Goal: Task Accomplishment & Management: Complete application form

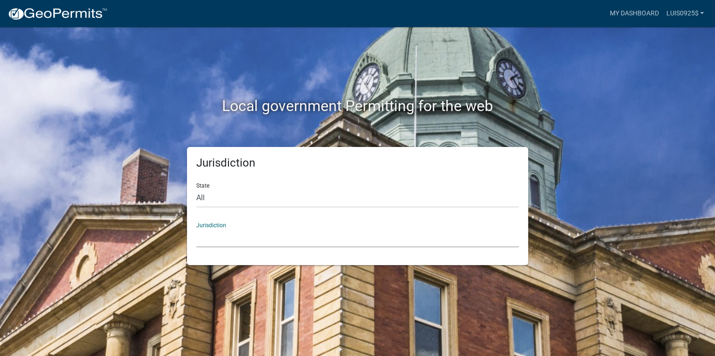
click at [204, 233] on select "[GEOGRAPHIC_DATA], [US_STATE] [GEOGRAPHIC_DATA], [US_STATE][PERSON_NAME][GEOGRA…" at bounding box center [357, 237] width 322 height 19
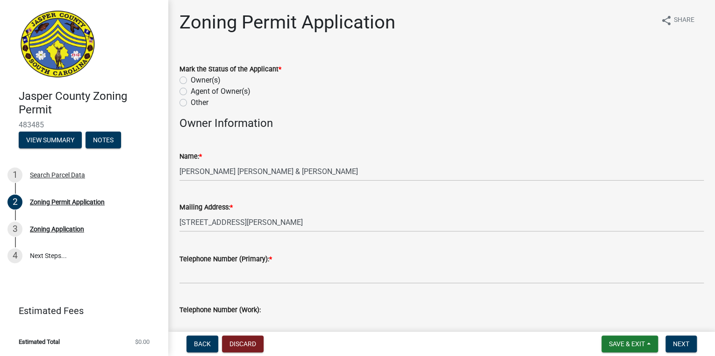
click at [191, 79] on label "Owner(s)" at bounding box center [206, 80] width 30 height 11
click at [191, 79] on input "Owner(s)" at bounding box center [194, 78] width 6 height 6
radio input "true"
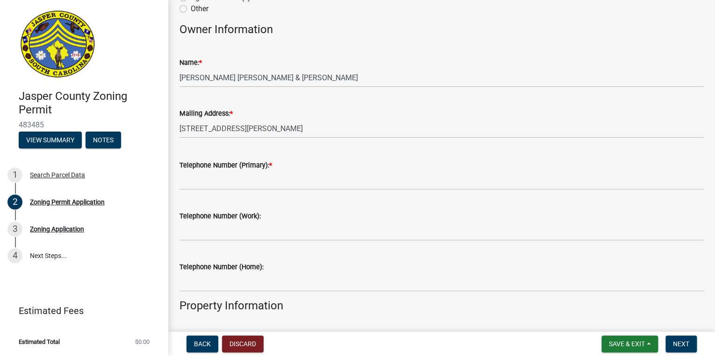
scroll to position [112, 0]
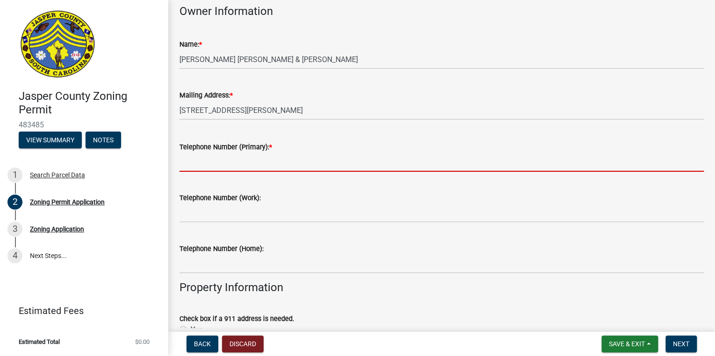
click at [205, 169] on input "Telephone Number (Primary): *" at bounding box center [441, 162] width 524 height 19
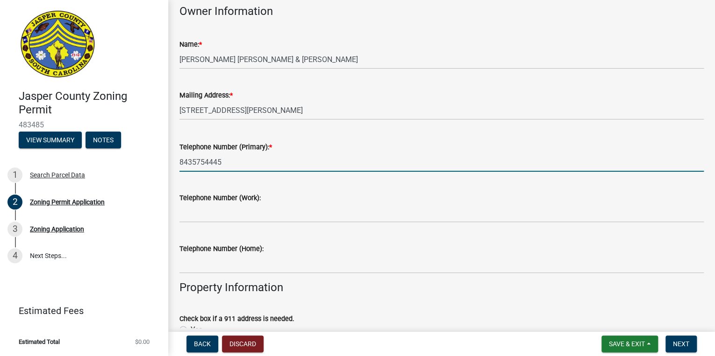
type input "8435754445"
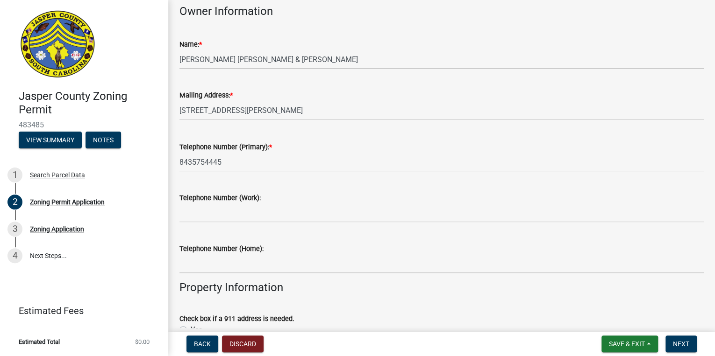
click at [321, 203] on div "Telephone Number (Work):" at bounding box center [441, 197] width 524 height 11
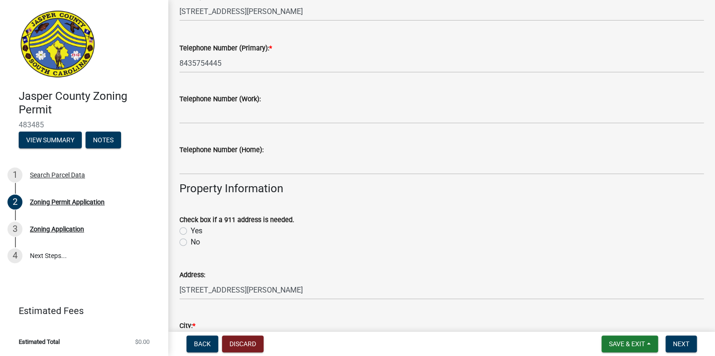
scroll to position [224, 0]
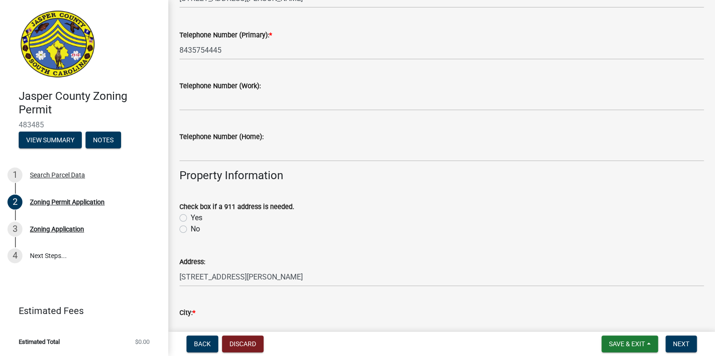
click at [191, 230] on label "No" at bounding box center [195, 229] width 9 height 11
click at [191, 230] on input "No" at bounding box center [194, 227] width 6 height 6
radio input "true"
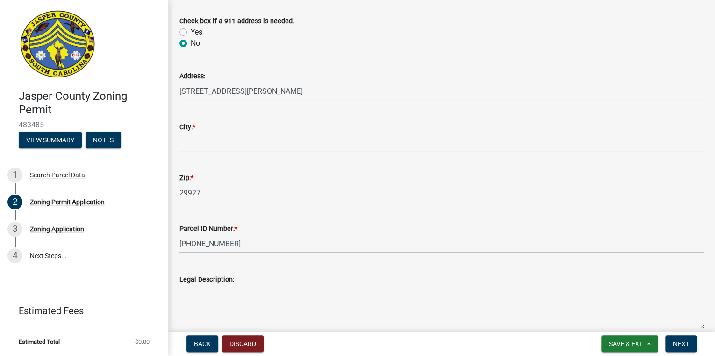
scroll to position [411, 0]
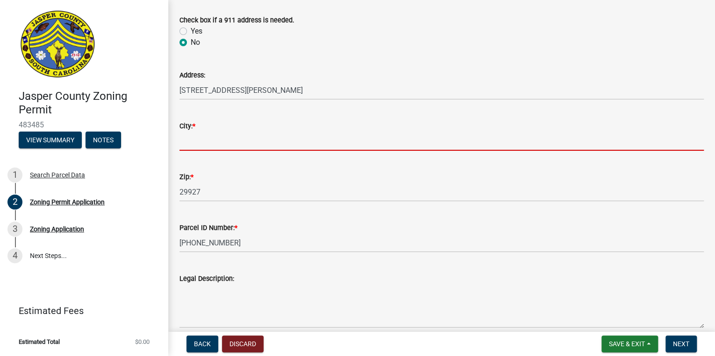
click at [212, 148] on input "City: *" at bounding box center [441, 141] width 524 height 19
type input "Hardeeville"
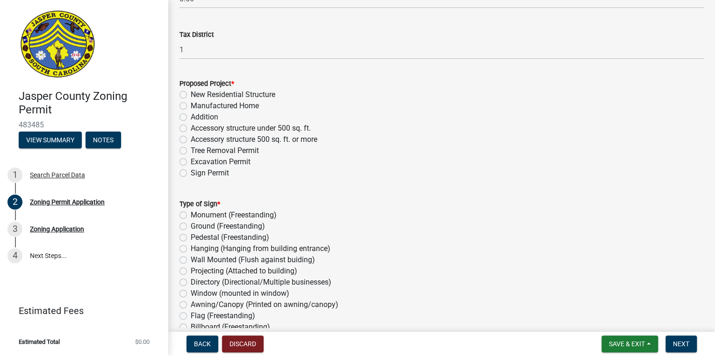
scroll to position [785, 0]
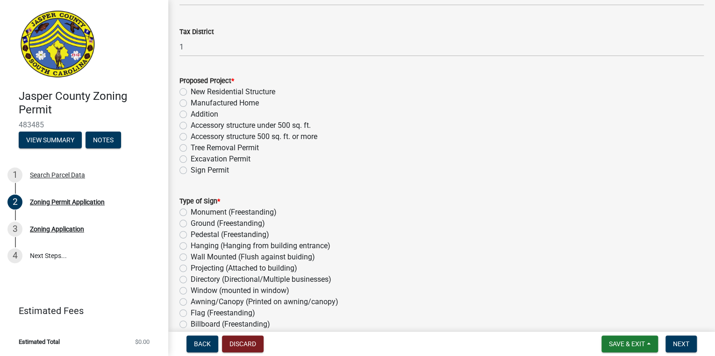
click at [191, 114] on label "Addition" at bounding box center [205, 114] width 28 height 11
click at [191, 114] on input "Addition" at bounding box center [194, 112] width 6 height 6
radio input "true"
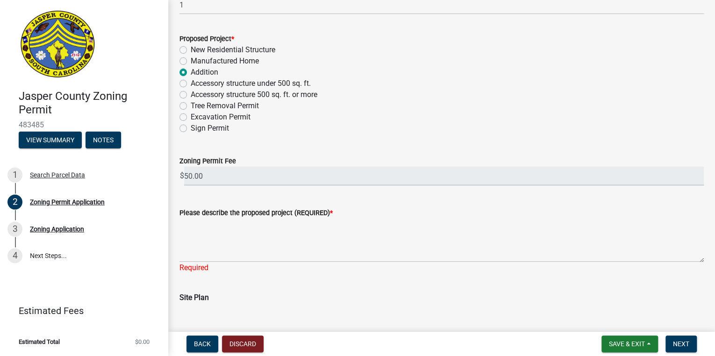
scroll to position [897, 0]
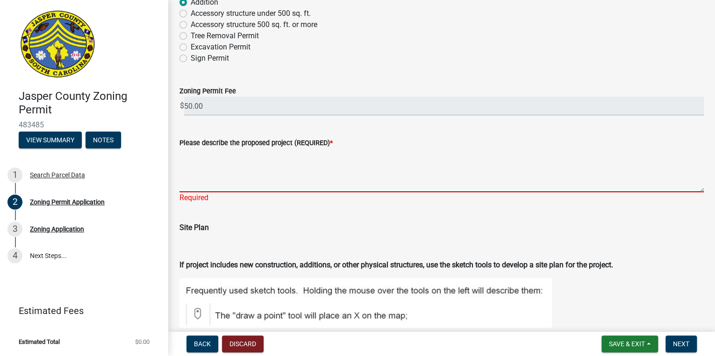
click at [294, 159] on textarea "Please describe the proposed project (REQUIRED) *" at bounding box center [441, 171] width 524 height 44
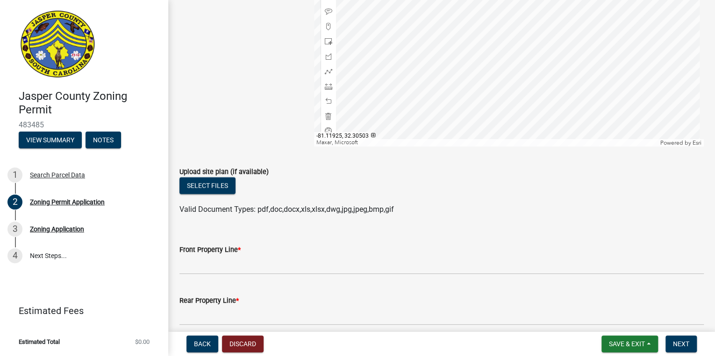
scroll to position [1345, 0]
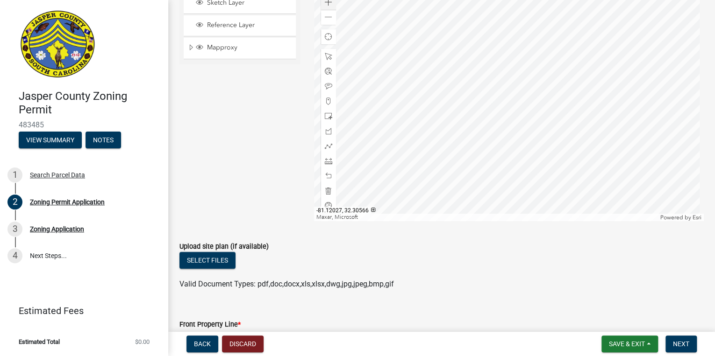
type textarea "45ft x 15 ft back porch"
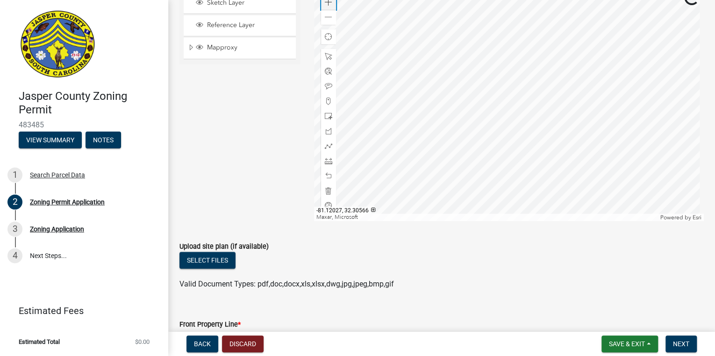
click at [326, 4] on span at bounding box center [328, 2] width 7 height 7
click at [519, 0] on div at bounding box center [508, 104] width 389 height 233
click at [473, 80] on div at bounding box center [508, 104] width 389 height 233
click at [221, 48] on span "Mapproxy" at bounding box center [249, 47] width 88 height 8
click at [481, 84] on div at bounding box center [508, 104] width 389 height 233
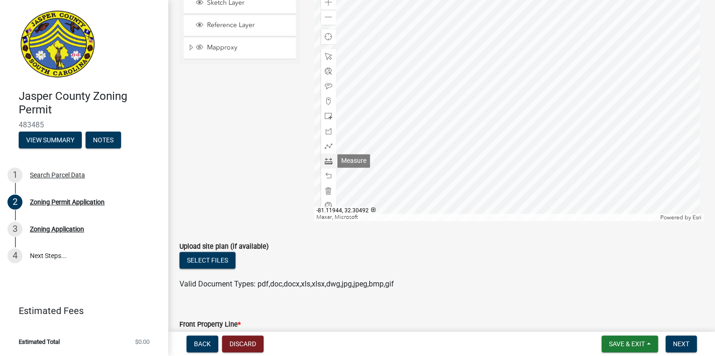
click at [325, 161] on span at bounding box center [328, 160] width 7 height 7
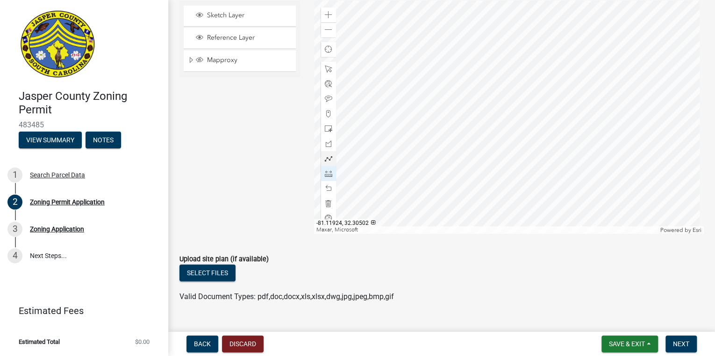
click at [476, 115] on div at bounding box center [508, 116] width 389 height 233
click at [476, 81] on div at bounding box center [508, 116] width 389 height 233
click at [578, 80] on div at bounding box center [508, 116] width 389 height 233
click at [577, 116] on div at bounding box center [508, 116] width 389 height 233
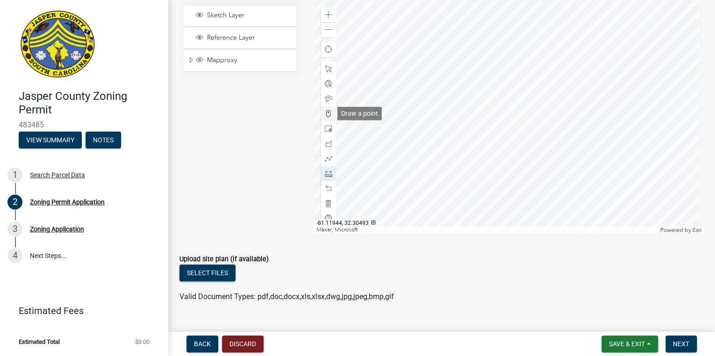
click at [327, 114] on span at bounding box center [328, 113] width 7 height 7
click at [525, 97] on div at bounding box center [508, 116] width 389 height 233
click at [325, 174] on span at bounding box center [328, 173] width 7 height 7
click at [414, 96] on div at bounding box center [508, 116] width 389 height 233
click at [475, 96] on div at bounding box center [508, 116] width 389 height 233
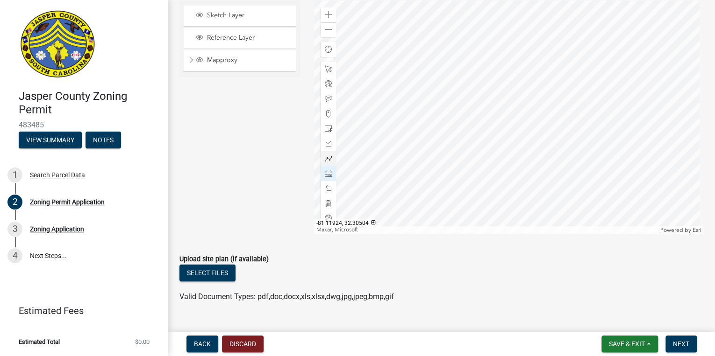
click at [475, 96] on div at bounding box center [508, 116] width 389 height 233
click at [578, 96] on div at bounding box center [508, 116] width 389 height 233
click at [672, 95] on div at bounding box center [508, 116] width 389 height 233
click at [453, 136] on div at bounding box center [508, 116] width 389 height 233
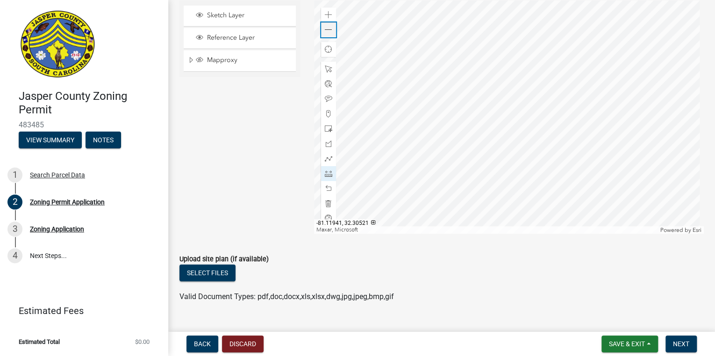
click at [325, 30] on span at bounding box center [328, 29] width 7 height 7
click at [444, 116] on div at bounding box center [508, 116] width 389 height 233
click at [476, 190] on div at bounding box center [508, 116] width 389 height 233
click at [477, 11] on div at bounding box center [508, 116] width 389 height 233
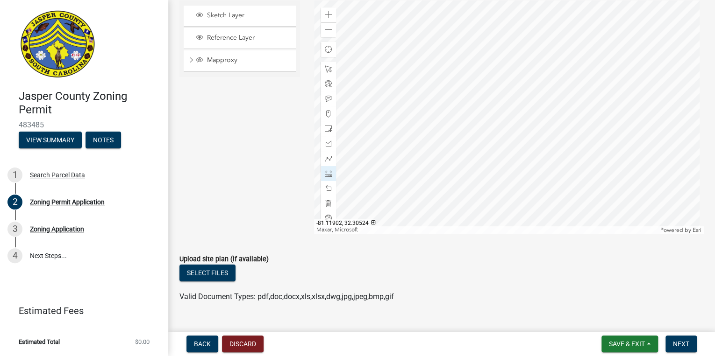
click at [486, 0] on div at bounding box center [508, 116] width 389 height 233
click at [433, 133] on div at bounding box center [508, 116] width 389 height 233
click at [434, 65] on div at bounding box center [508, 116] width 389 height 233
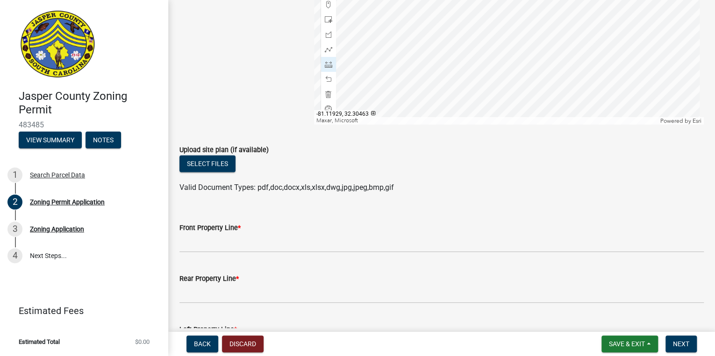
scroll to position [1471, 0]
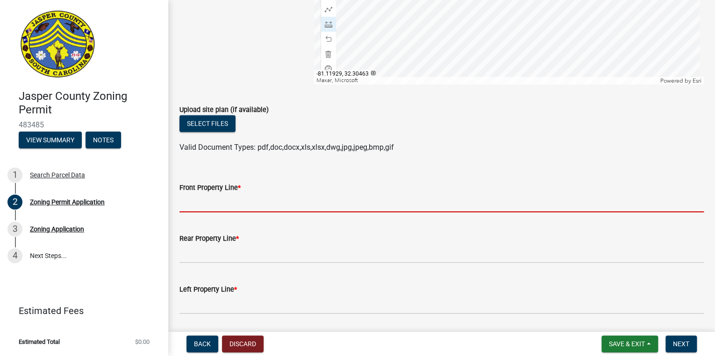
click at [226, 202] on input "Front Property Line *" at bounding box center [441, 202] width 524 height 19
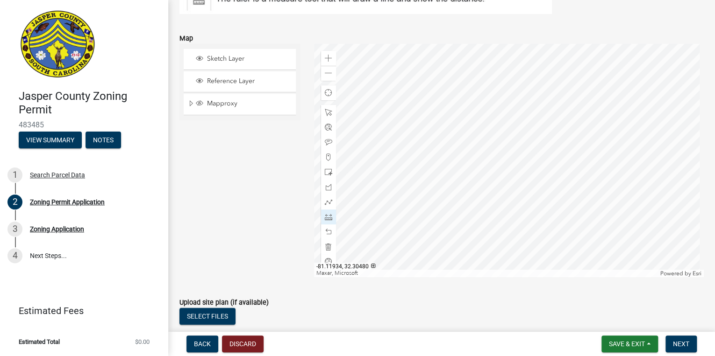
scroll to position [1209, 0]
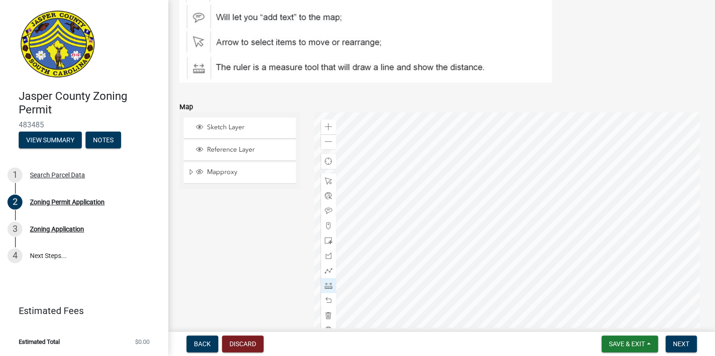
type input "59"
click at [616, 249] on div at bounding box center [508, 229] width 389 height 233
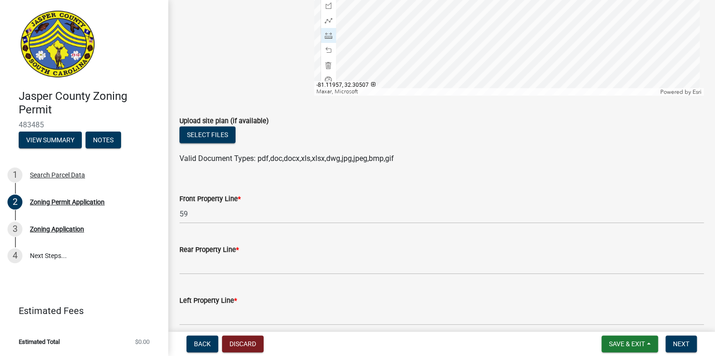
scroll to position [1471, 0]
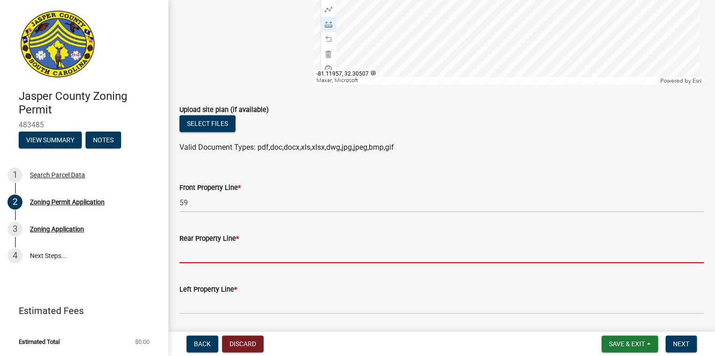
click at [194, 252] on input "Rear Property Line *" at bounding box center [441, 253] width 524 height 19
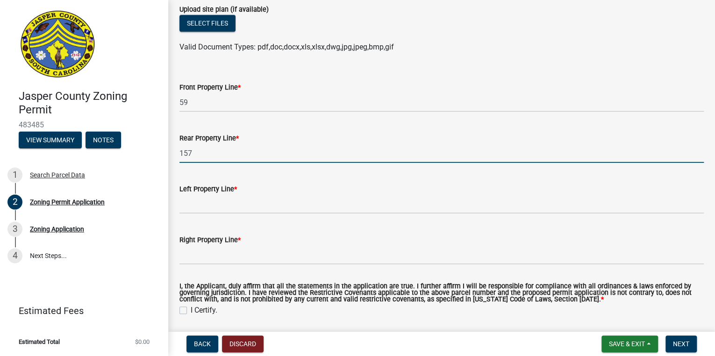
scroll to position [1583, 0]
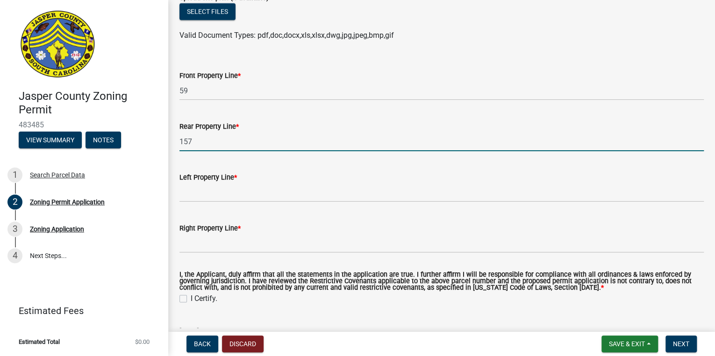
type input "157"
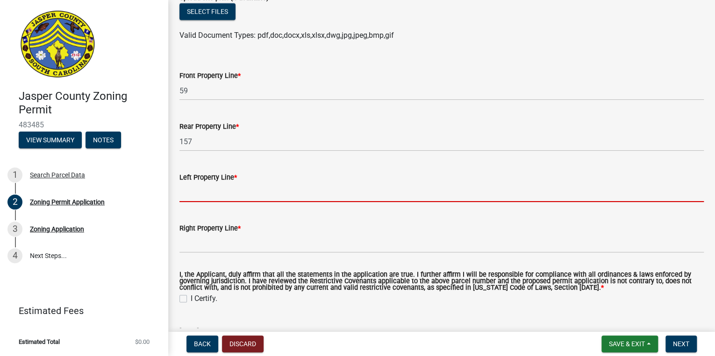
click at [220, 191] on input "Left Property Line *" at bounding box center [441, 192] width 524 height 19
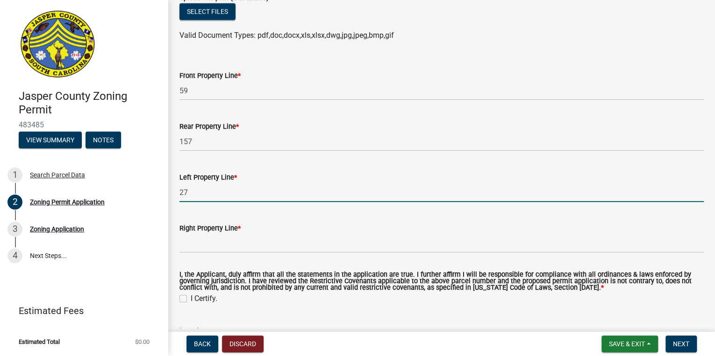
type input "27"
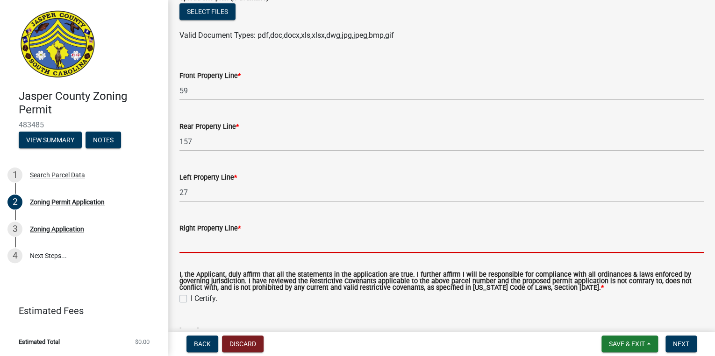
click at [212, 248] on input "Right Property Line *" at bounding box center [441, 243] width 524 height 19
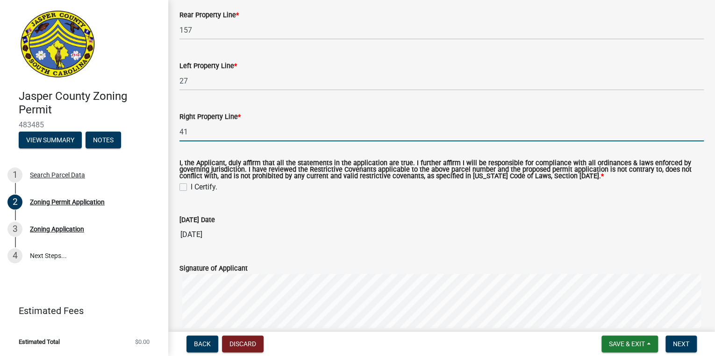
scroll to position [1695, 0]
type input "41"
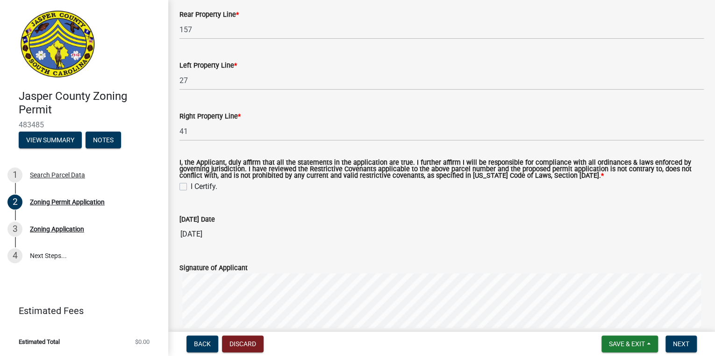
click at [191, 184] on label "I Certify." at bounding box center [204, 186] width 27 height 11
click at [191, 184] on input "I Certify." at bounding box center [194, 184] width 6 height 6
checkbox input "true"
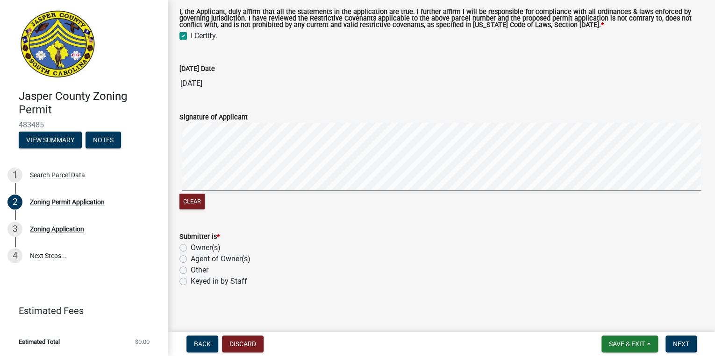
scroll to position [1849, 0]
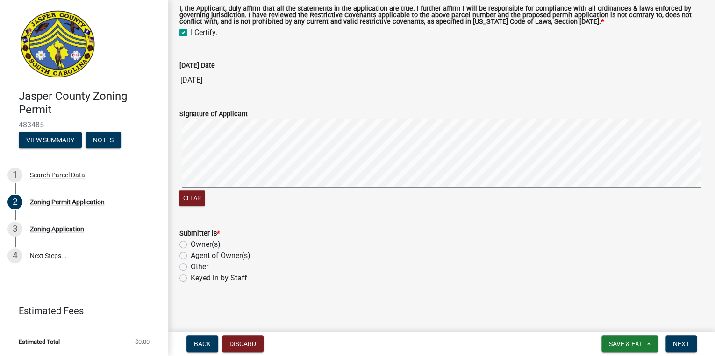
click at [191, 247] on label "Owner(s)" at bounding box center [206, 244] width 30 height 11
click at [191, 245] on input "Owner(s)" at bounding box center [194, 242] width 6 height 6
radio input "true"
click at [445, 258] on div "Agent of Owner(s)" at bounding box center [441, 255] width 524 height 11
click at [672, 346] on button "Next" at bounding box center [680, 344] width 31 height 17
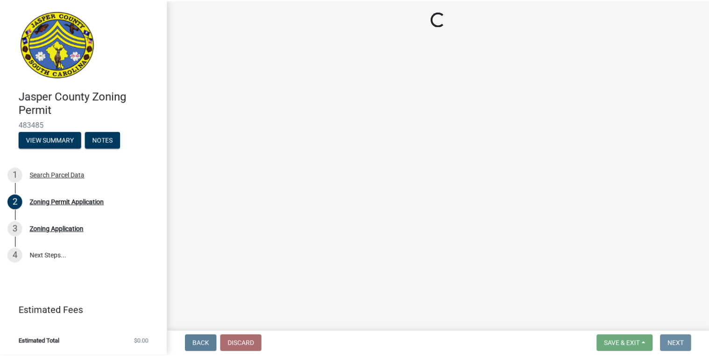
scroll to position [0, 0]
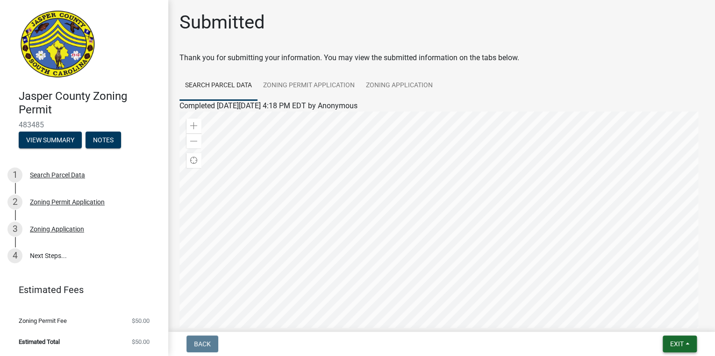
click at [677, 343] on span "Exit" at bounding box center [677, 343] width 14 height 7
click at [647, 320] on button "Save & Exit" at bounding box center [659, 320] width 75 height 22
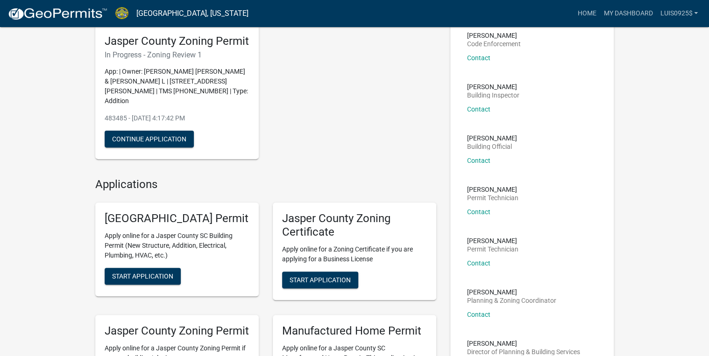
scroll to position [112, 0]
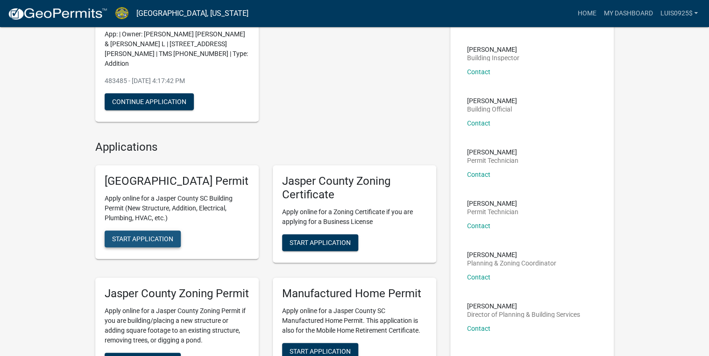
click at [133, 243] on span "Start Application" at bounding box center [142, 238] width 61 height 7
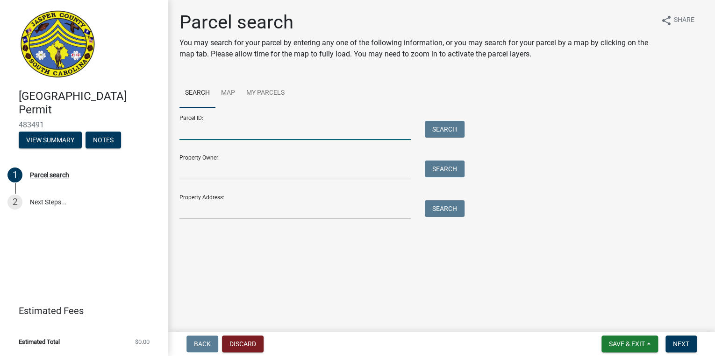
click at [216, 127] on input "Parcel ID:" at bounding box center [294, 130] width 231 height 19
paste input "028-00-03-036"
drag, startPoint x: 193, startPoint y: 132, endPoint x: 99, endPoint y: 133, distance: 94.3
click at [99, 133] on div "Jasper County Building Permit 483491 View Summary Notes 1 Parcel search 2 Next …" at bounding box center [357, 178] width 715 height 356
type input "028-00-03-036"
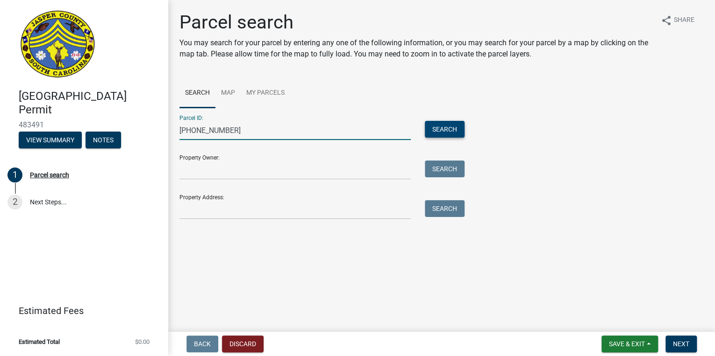
click at [433, 129] on button "Search" at bounding box center [445, 129] width 40 height 17
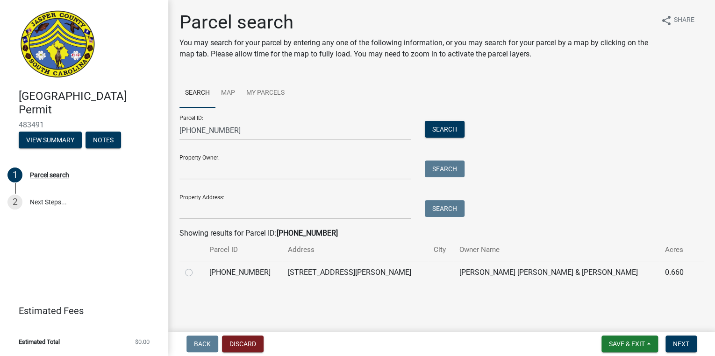
click at [196, 267] on label at bounding box center [196, 267] width 0 height 0
click at [196, 273] on input "radio" at bounding box center [199, 270] width 6 height 6
radio input "true"
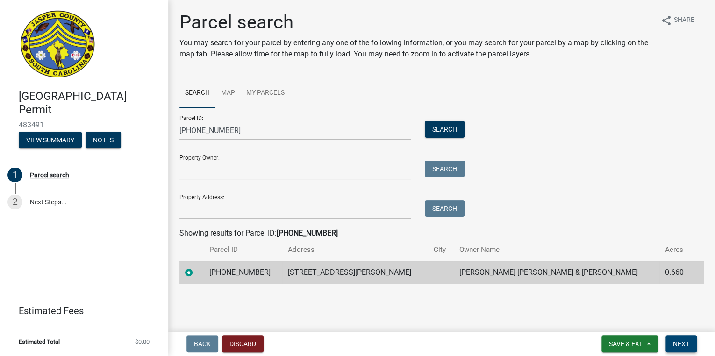
click at [690, 342] on button "Next" at bounding box center [680, 344] width 31 height 17
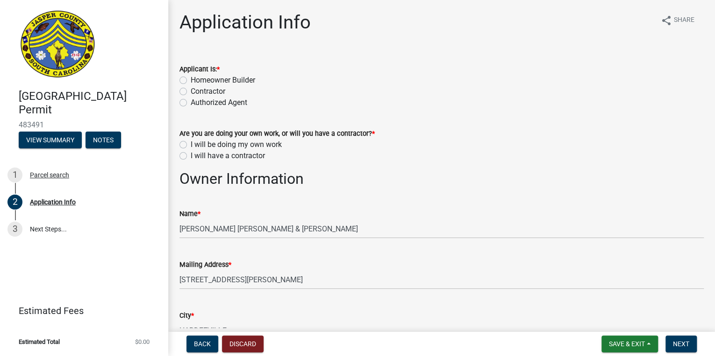
click at [191, 79] on label "Homeowner Builder" at bounding box center [223, 80] width 64 height 11
click at [191, 79] on input "Homeowner Builder" at bounding box center [194, 78] width 6 height 6
radio input "true"
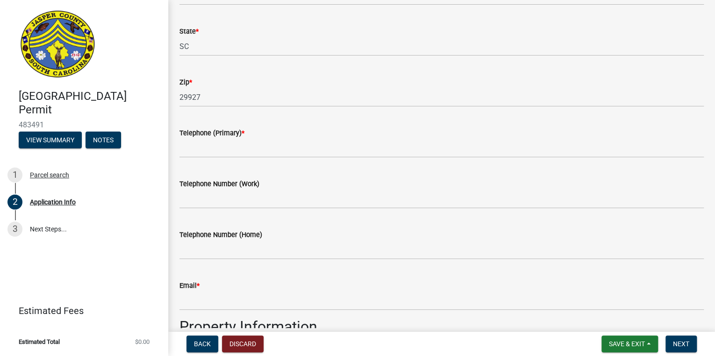
scroll to position [336, 0]
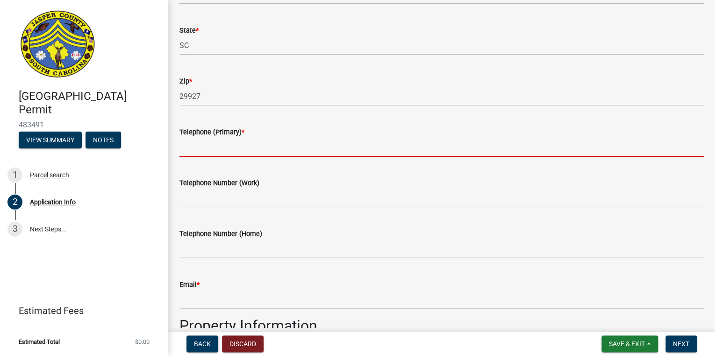
click at [314, 148] on input "Telephone (Primary) *" at bounding box center [441, 147] width 524 height 19
click at [204, 149] on input "Telephone (Primary) *" at bounding box center [441, 147] width 524 height 19
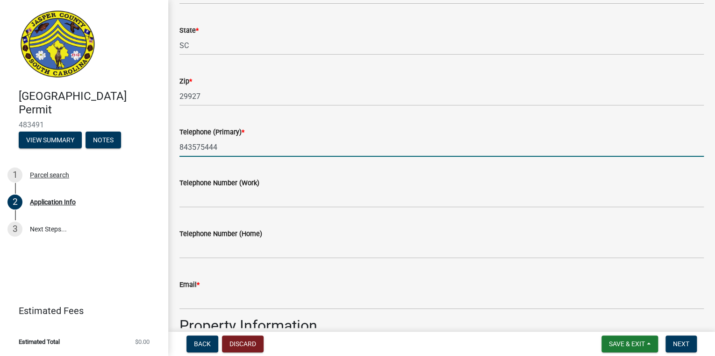
type input "8435754445"
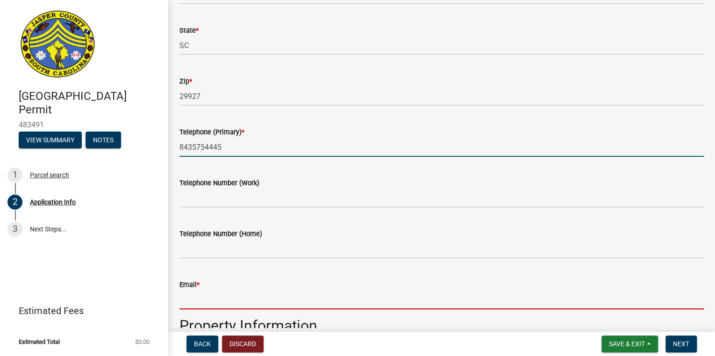
type input "luismhernandez25@outlook.com"
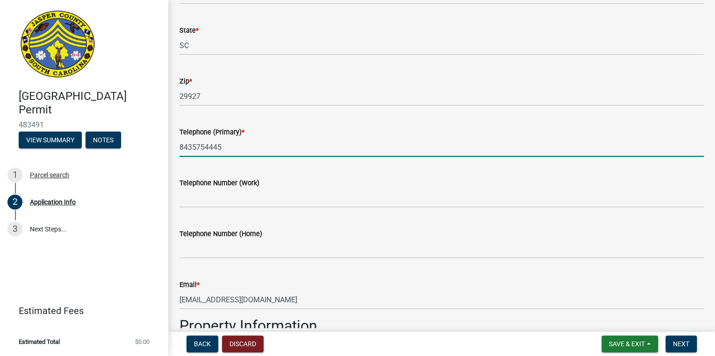
type input "hardeeville"
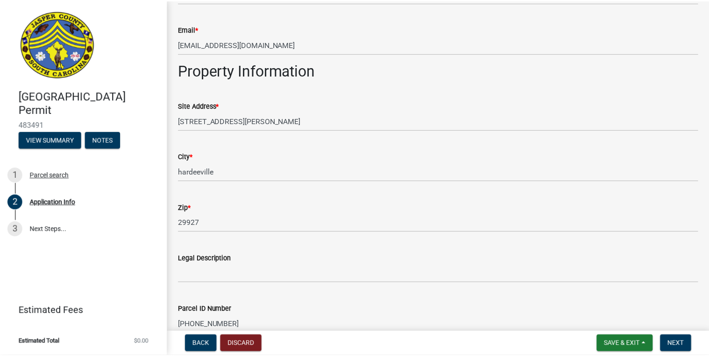
scroll to position [598, 0]
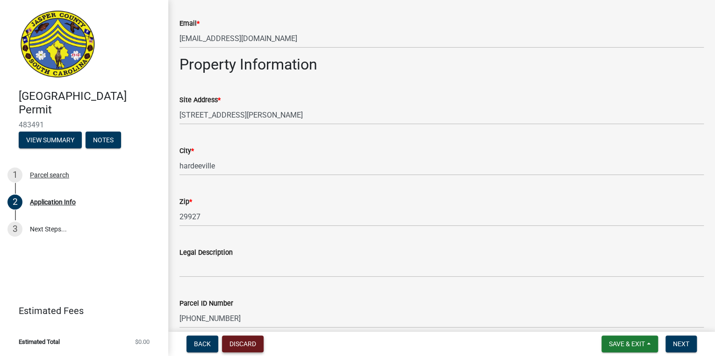
type input "8435754445"
click at [245, 346] on button "Discard" at bounding box center [243, 344] width 42 height 17
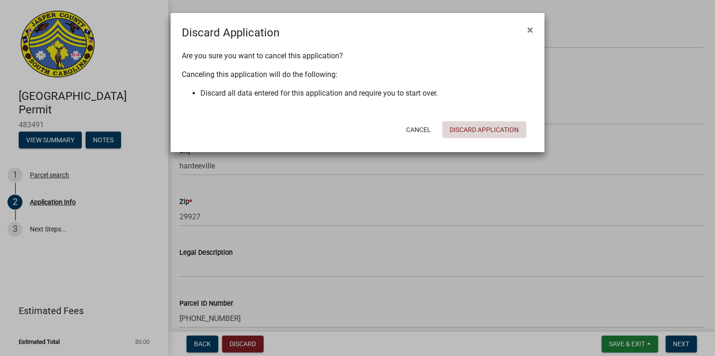
click at [502, 130] on button "Discard Application" at bounding box center [484, 129] width 84 height 17
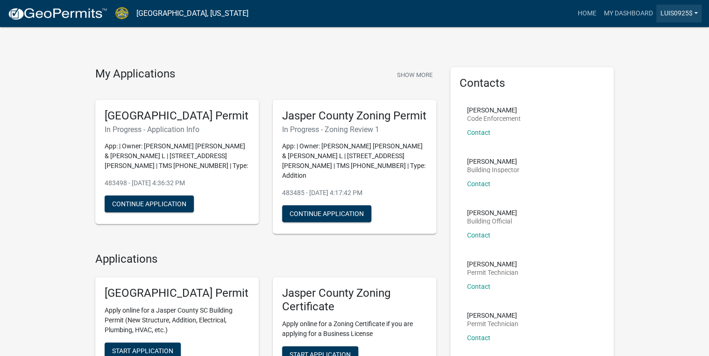
click at [669, 13] on link "Luis0925$" at bounding box center [678, 14] width 45 height 18
click at [660, 67] on link "Logout" at bounding box center [664, 68] width 75 height 22
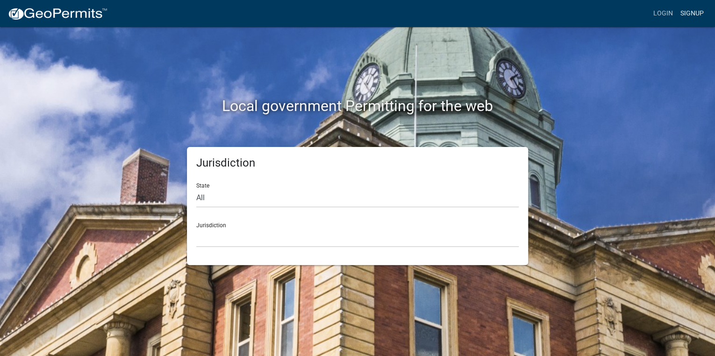
click at [698, 16] on link "Signup" at bounding box center [691, 14] width 31 height 18
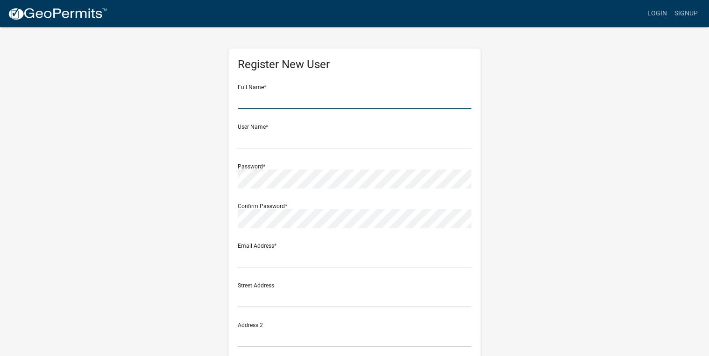
click at [286, 99] on input "text" at bounding box center [354, 99] width 233 height 19
type input "j"
type input "jimmy Serrano"
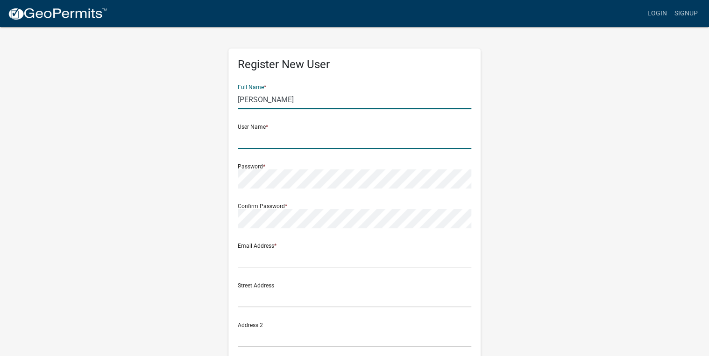
click at [254, 138] on input "text" at bounding box center [354, 139] width 233 height 19
type input "jimmy1206"
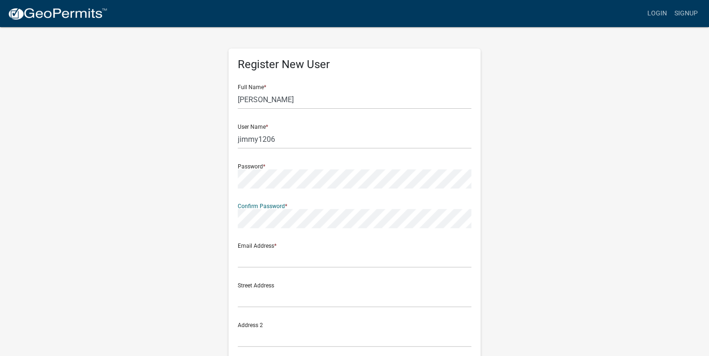
click at [252, 269] on form "Full Name * jimmy Serrano User Name * jimmy1206 Password * Confirm Password * E…" at bounding box center [354, 277] width 233 height 400
click at [250, 262] on input "text" at bounding box center [354, 258] width 233 height 19
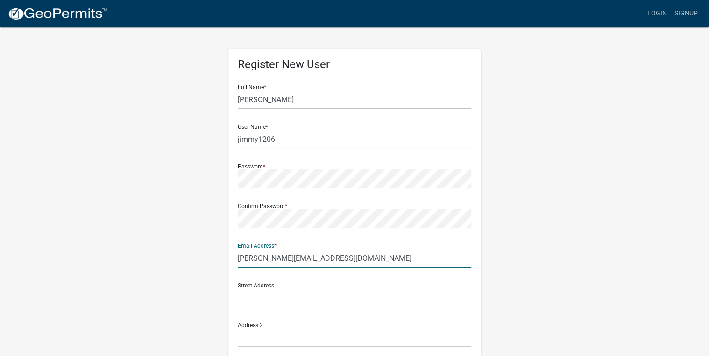
type input "jimmy@legacyroofworks.net"
click at [288, 299] on input "text" at bounding box center [354, 298] width 233 height 19
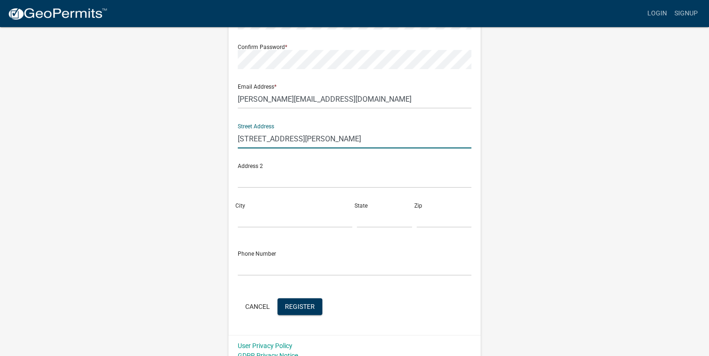
scroll to position [169, 0]
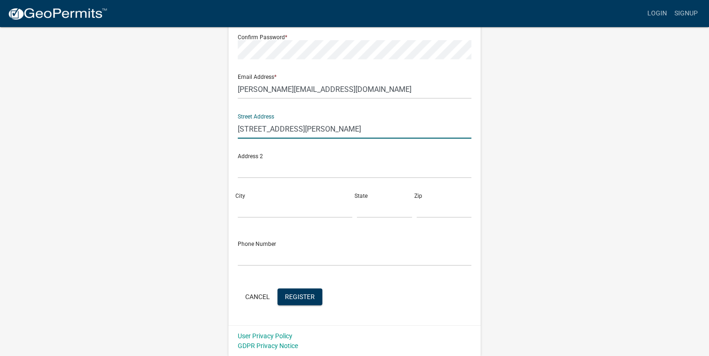
type input "376 Roper Rd"
click at [256, 213] on input "City" at bounding box center [295, 208] width 114 height 19
type input "hardeeville"
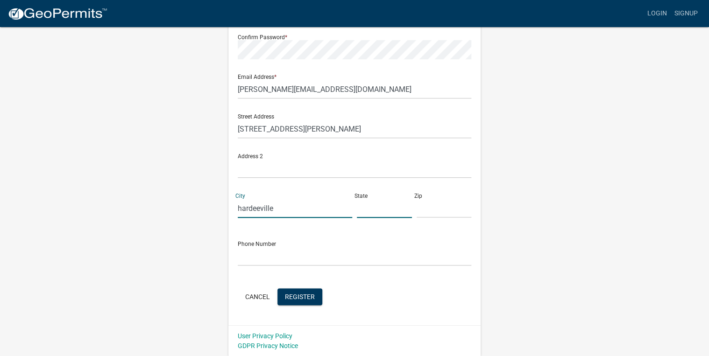
type input "sc"
type input "29927"
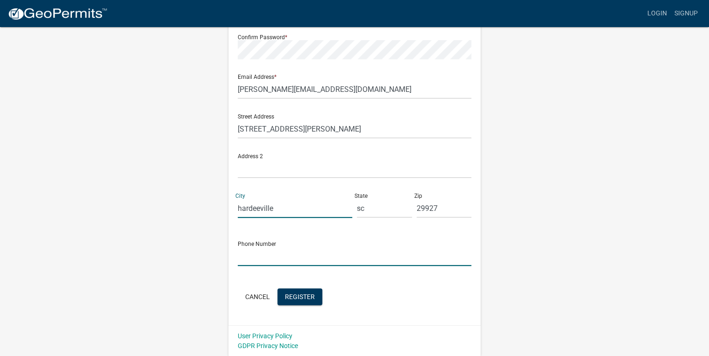
type input "8435754445"
drag, startPoint x: 281, startPoint y: 258, endPoint x: 234, endPoint y: 269, distance: 47.5
click at [234, 269] on div "Register New User Full Name * jimmy Serrano User Name * jimmy1206 Password * Co…" at bounding box center [354, 103] width 252 height 446
type input "843-783-7643"
click at [293, 299] on span "Register" at bounding box center [300, 296] width 30 height 7
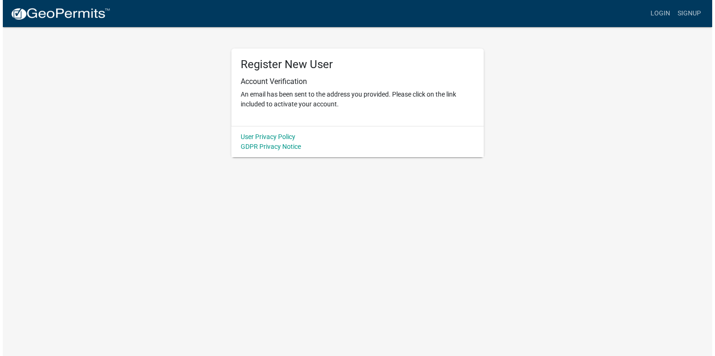
scroll to position [0, 0]
